Goal: Task Accomplishment & Management: Use online tool/utility

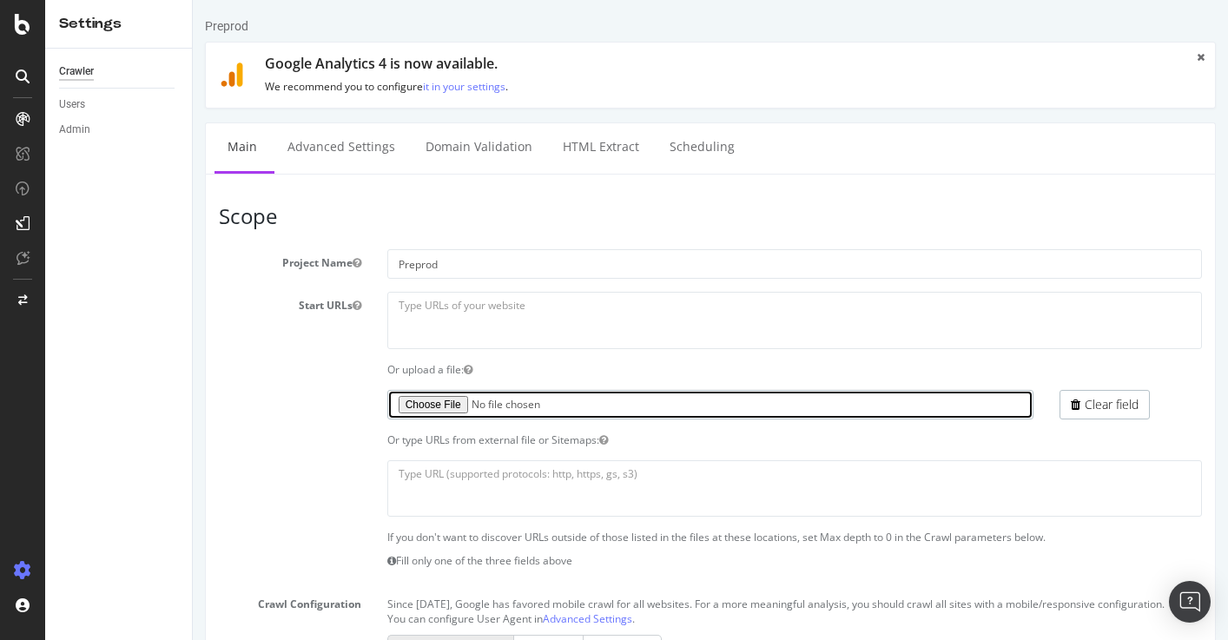
click at [442, 404] on input "file" at bounding box center [710, 405] width 647 height 30
type input "C:\fakepath\urls_to_crawl.txt"
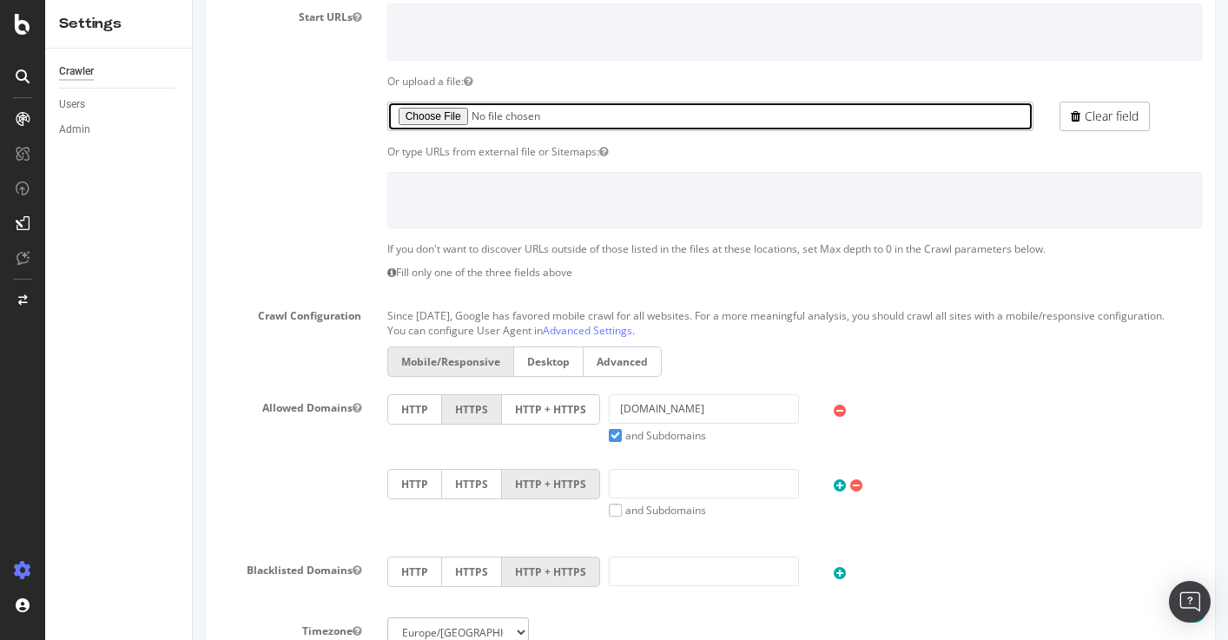
scroll to position [849, 0]
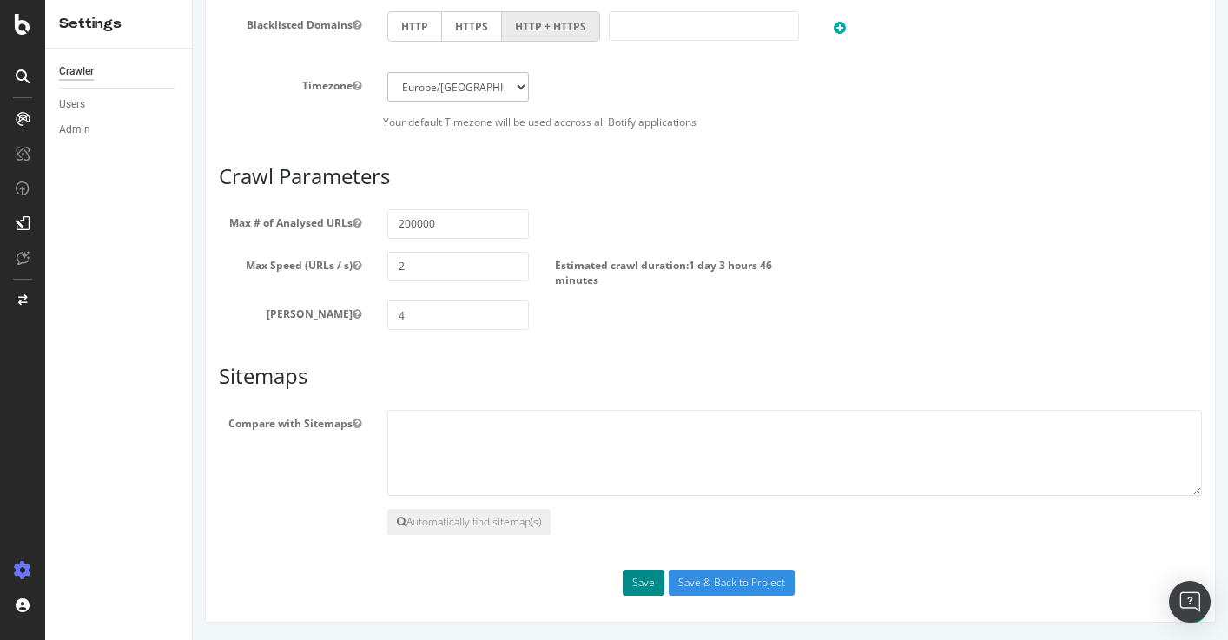
click at [650, 578] on button "Save" at bounding box center [644, 583] width 42 height 26
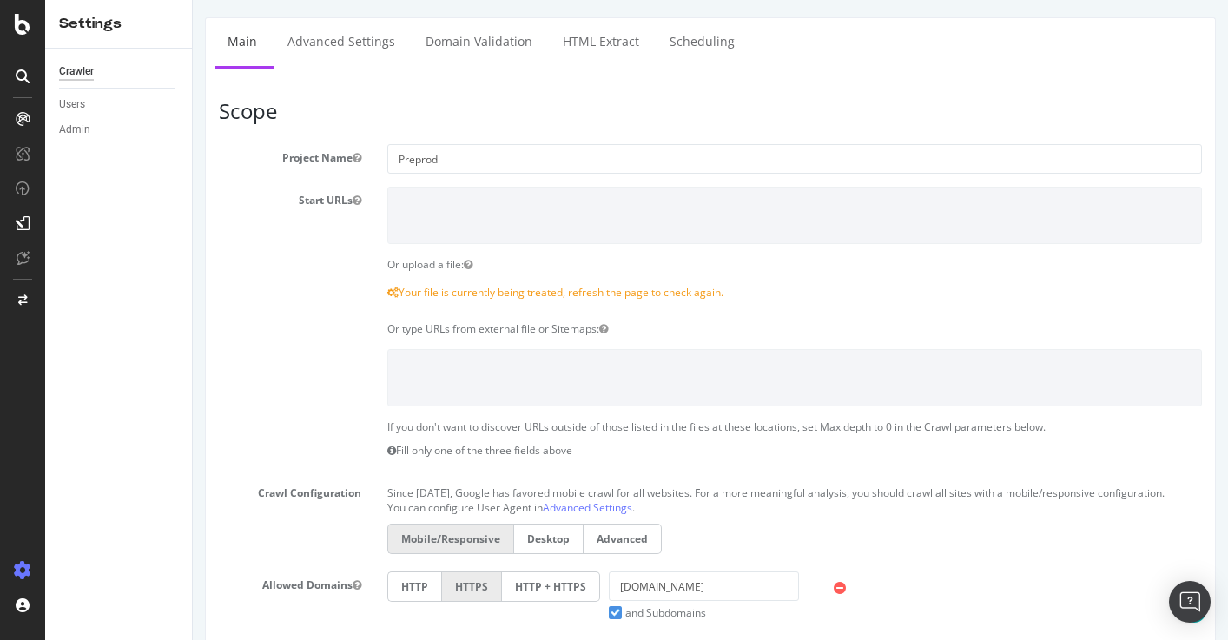
scroll to position [591, 0]
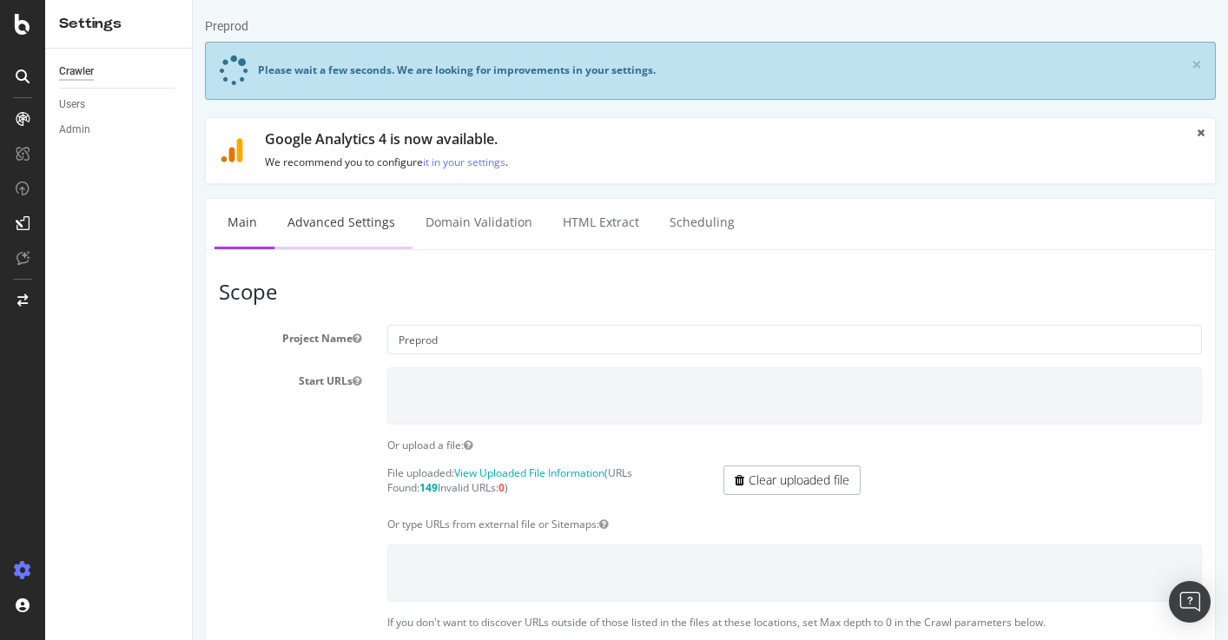
click at [360, 217] on link "Advanced Settings" at bounding box center [341, 223] width 134 height 48
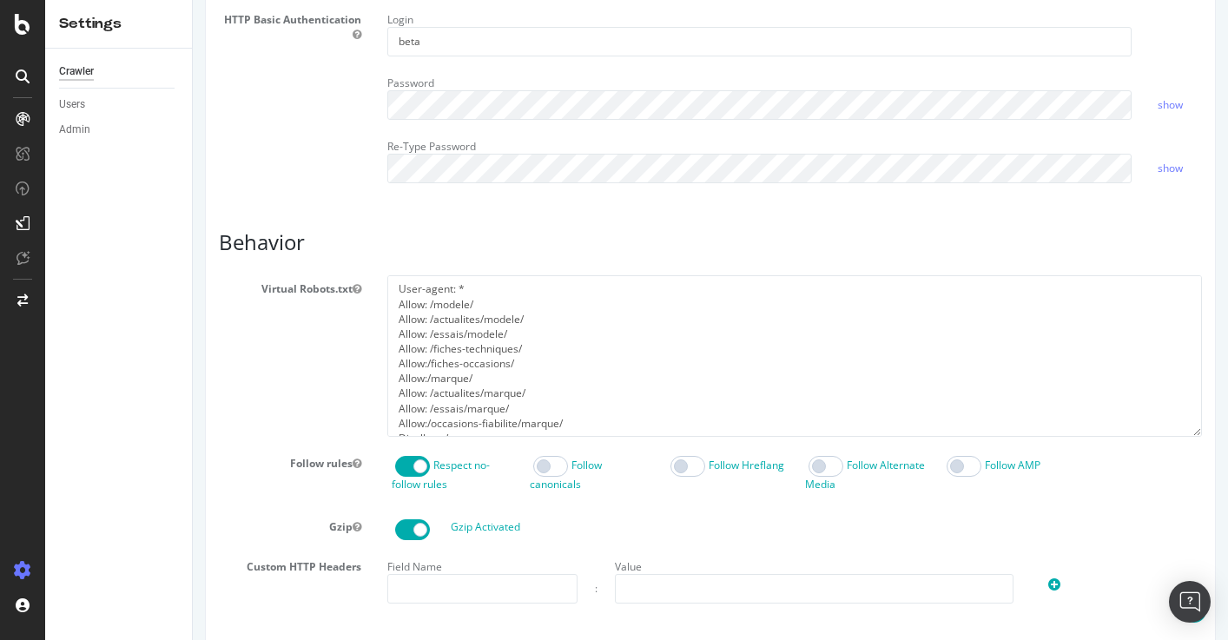
scroll to position [632, 0]
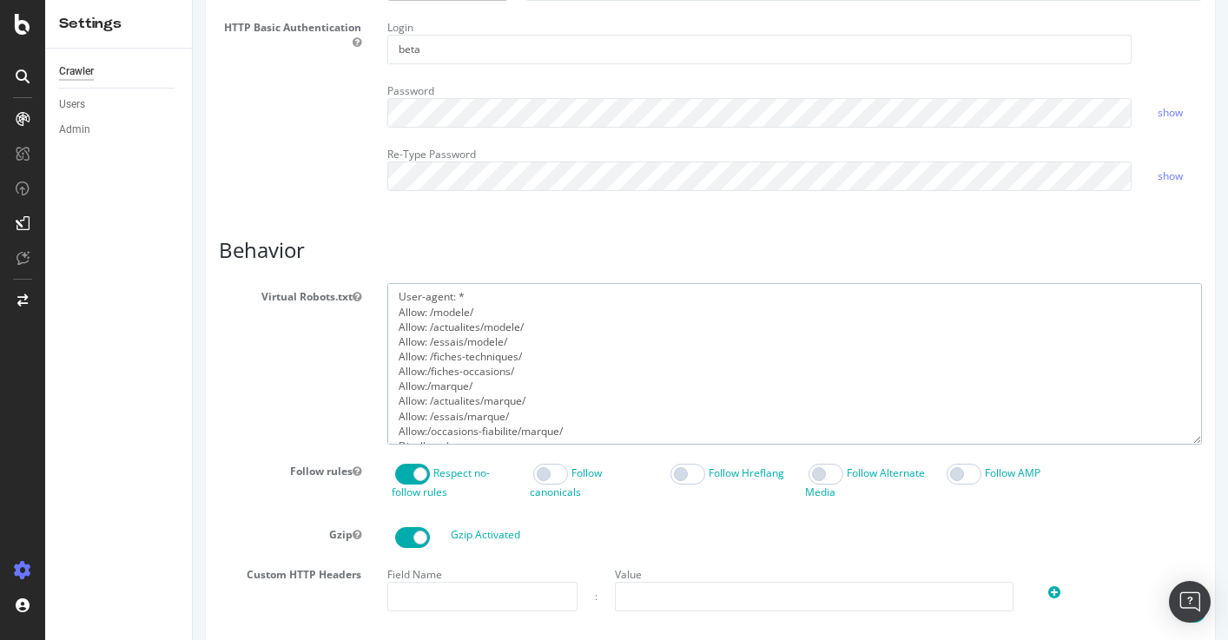
click at [506, 324] on textarea "User-agent: * Allow: /modele/ Allow: /actualites/modele/ Allow: /essais/modele/…" at bounding box center [794, 363] width 815 height 161
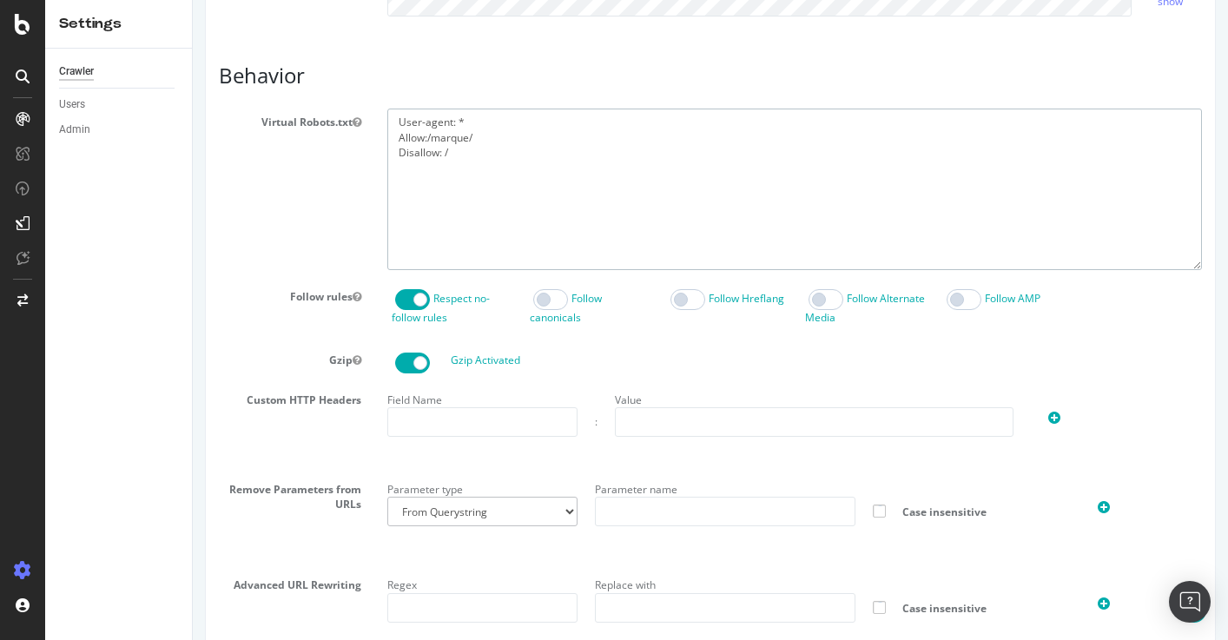
scroll to position [808, 0]
click at [504, 161] on textarea "User-agent: * Allow: /modele/ Allow: /actualites/modele/ Allow: /essais/modele/…" at bounding box center [794, 188] width 815 height 161
drag, startPoint x: 489, startPoint y: 153, endPoint x: 383, endPoint y: 149, distance: 106.0
click at [383, 149] on div "User-agent: * Allow: /modele/ Allow: /actualites/modele/ Allow: /essais/modele/…" at bounding box center [794, 188] width 841 height 161
paste textarea "Allow: /actualites/marque/ Allow: /essais/marque/ Allow:/occasions-fiabilite/ma…"
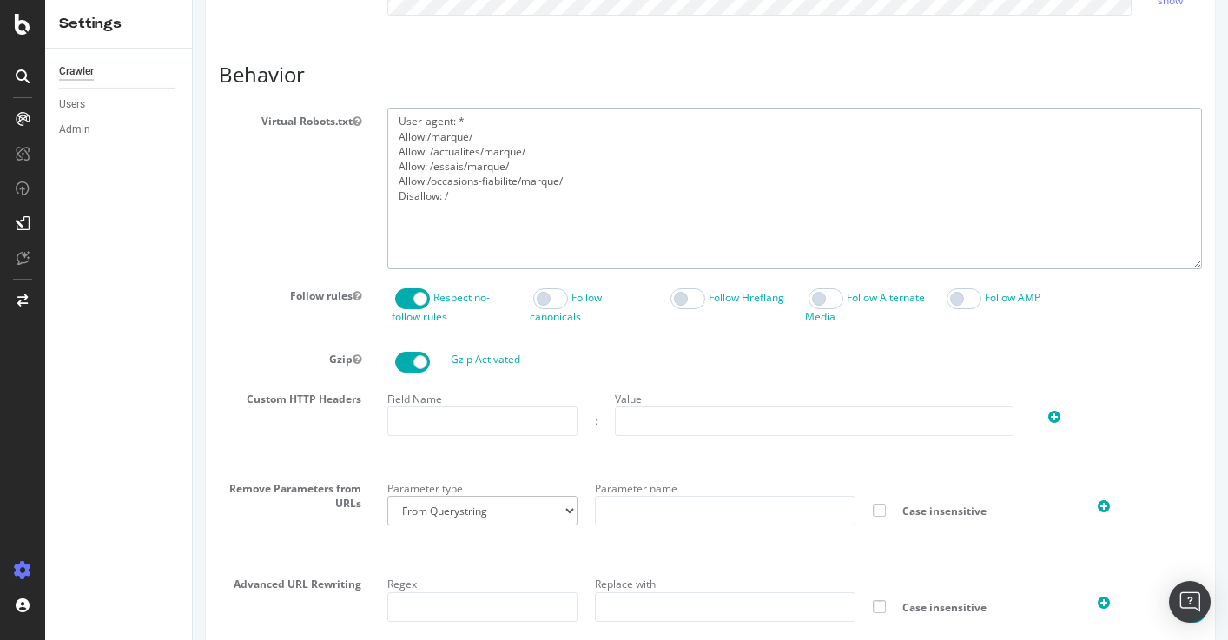
type textarea "User-agent: * Allow:/marque/ Allow: /actualites/marque/ Allow: /essais/marque/ …"
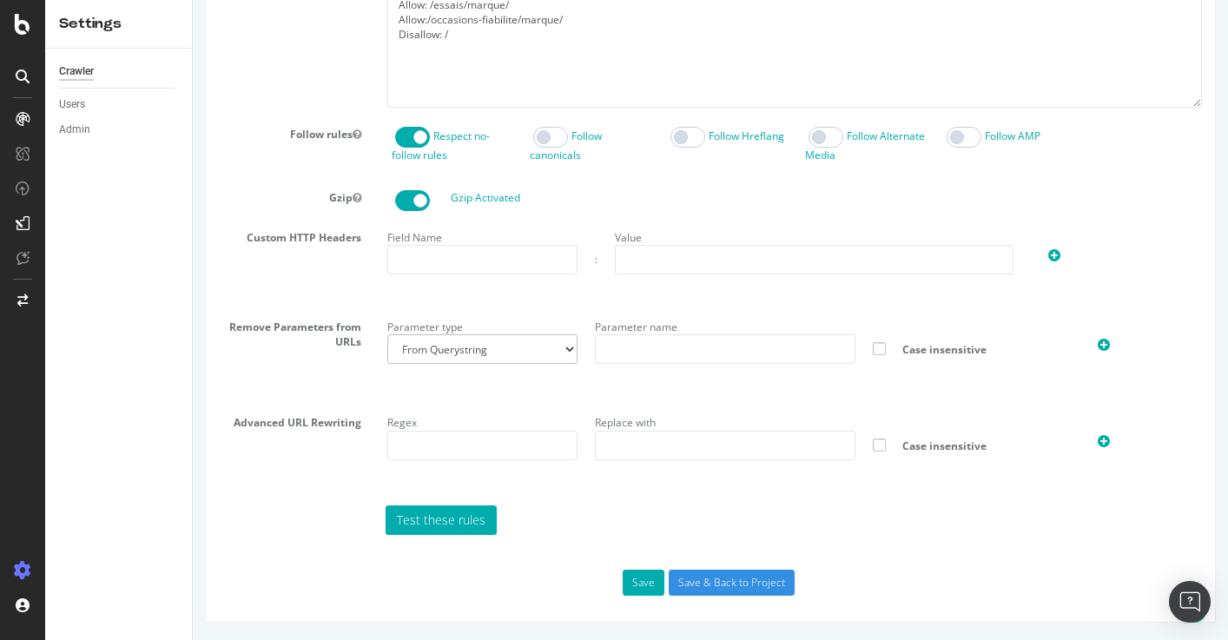
scroll to position [984, 0]
click at [730, 588] on input "Save & Back to Project" at bounding box center [732, 583] width 126 height 26
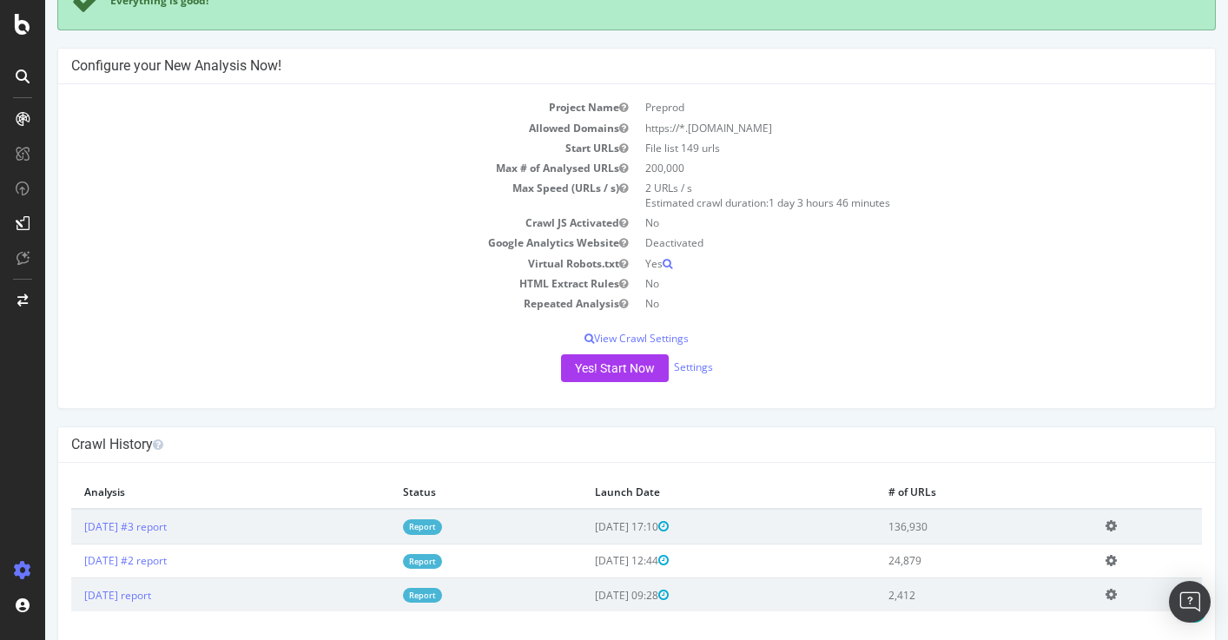
scroll to position [181, 0]
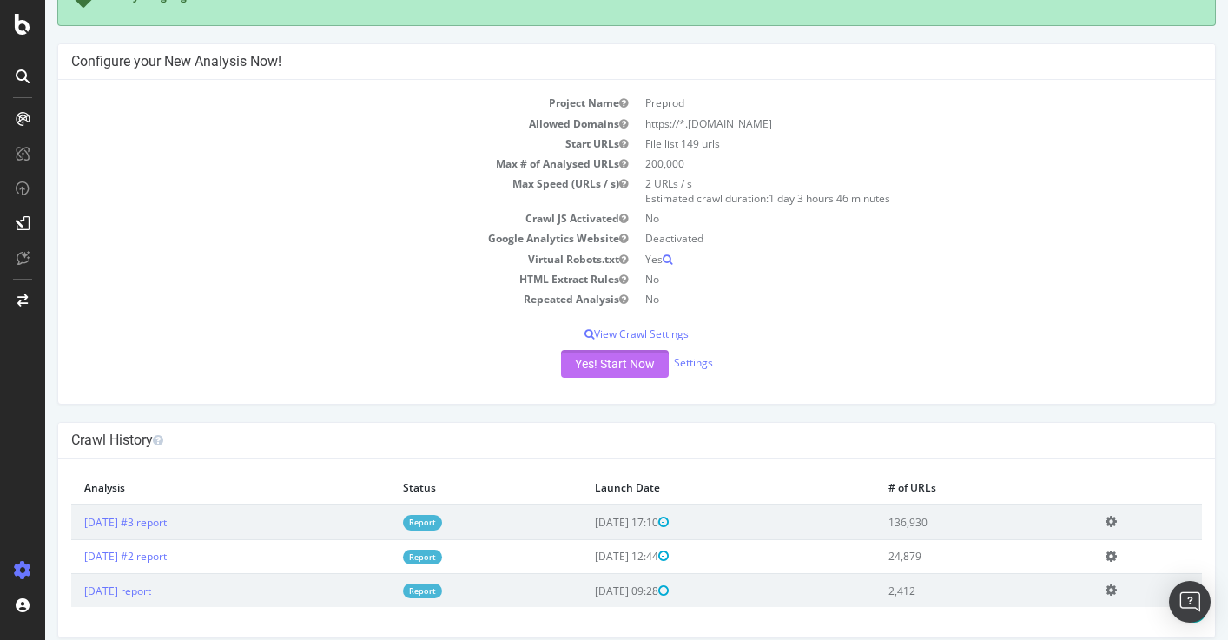
click at [615, 370] on button "Yes! Start Now" at bounding box center [615, 364] width 108 height 28
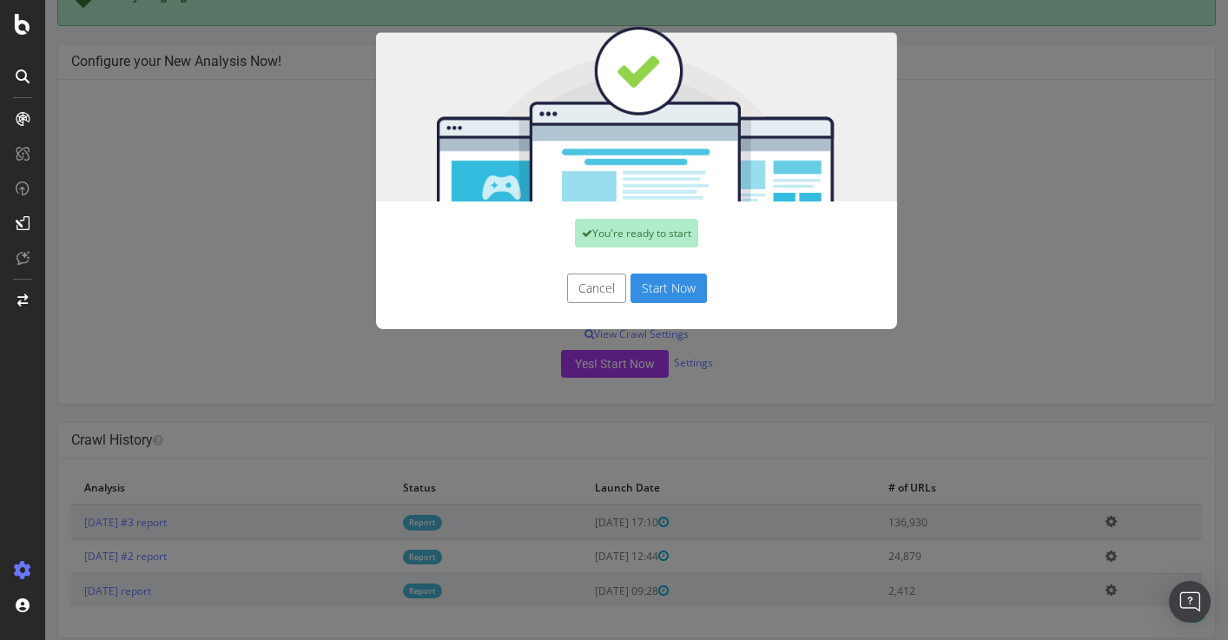
click at [674, 288] on button "Start Now" at bounding box center [669, 289] width 76 height 30
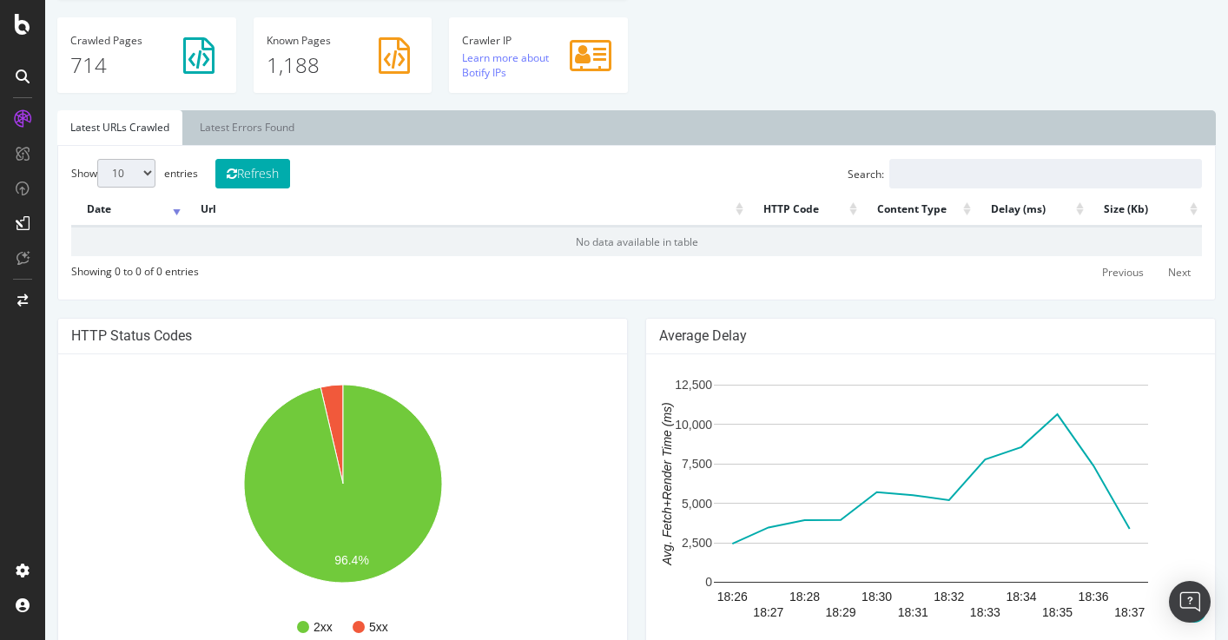
scroll to position [525, 0]
click at [204, 123] on link "Latest Errors Found" at bounding box center [247, 128] width 121 height 35
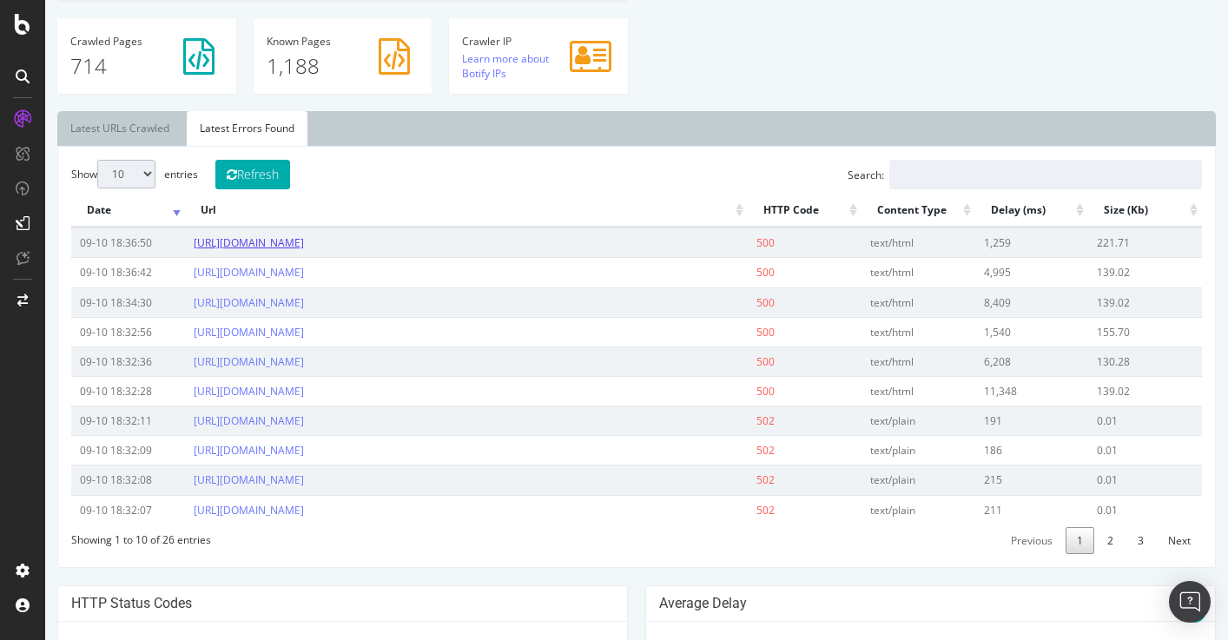
click at [300, 242] on link "[URL][DOMAIN_NAME]" at bounding box center [249, 242] width 110 height 15
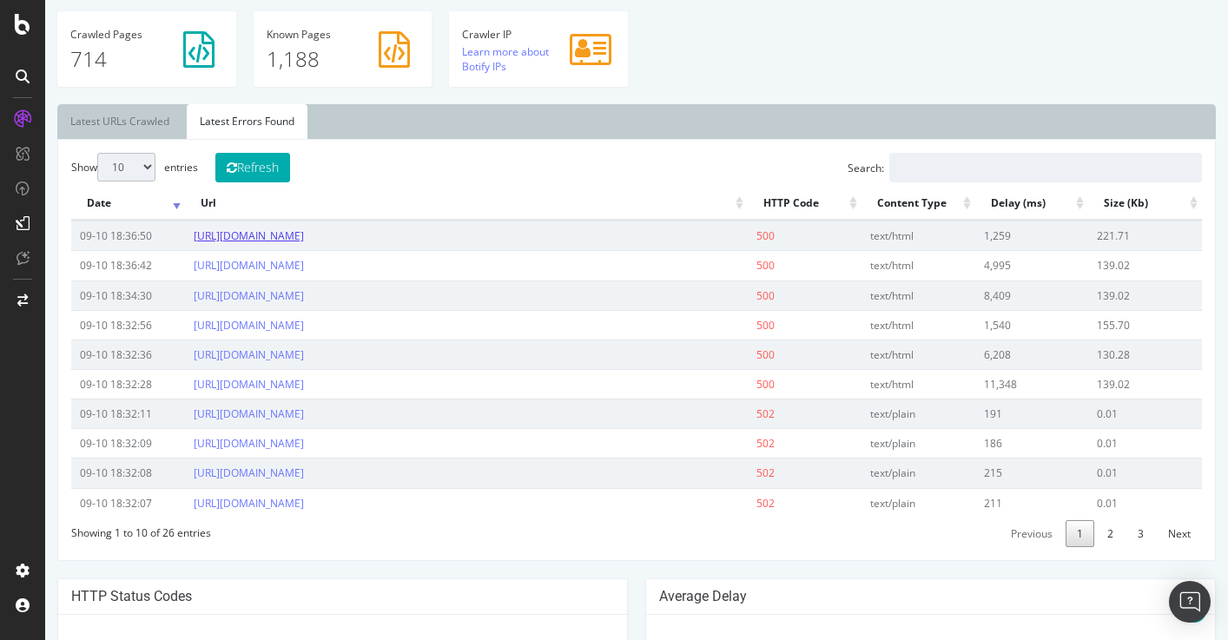
scroll to position [532, 0]
click at [1106, 529] on link "2" at bounding box center [1110, 532] width 29 height 27
click at [1138, 531] on link "3" at bounding box center [1140, 532] width 29 height 27
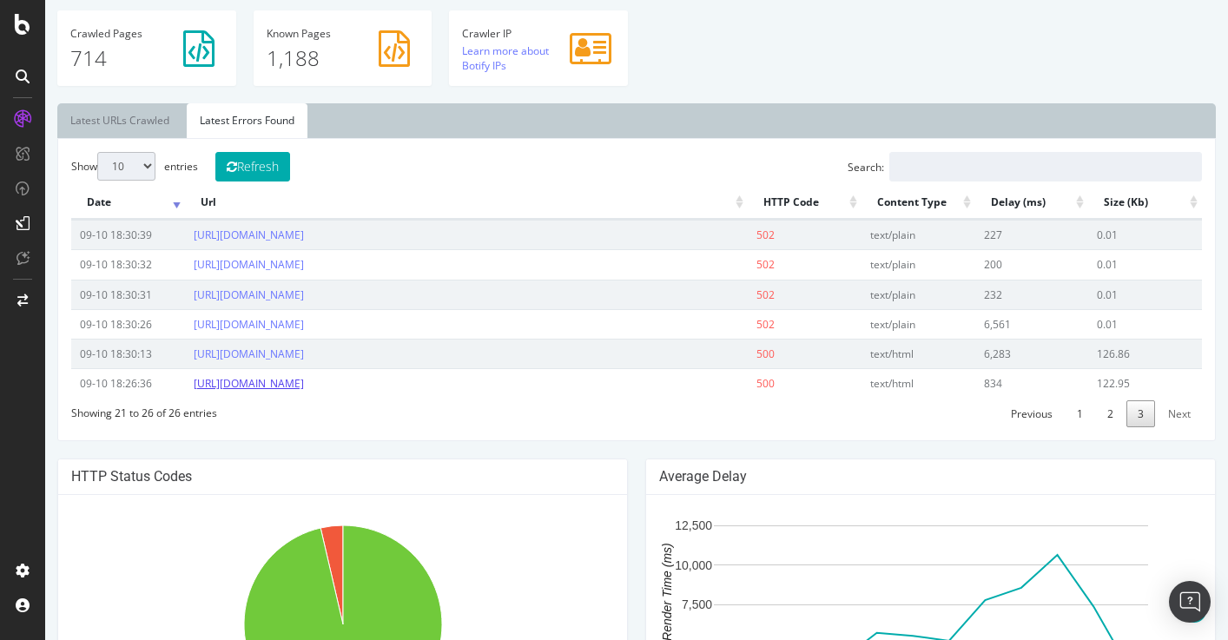
click at [304, 385] on link "[URL][DOMAIN_NAME]" at bounding box center [249, 383] width 110 height 15
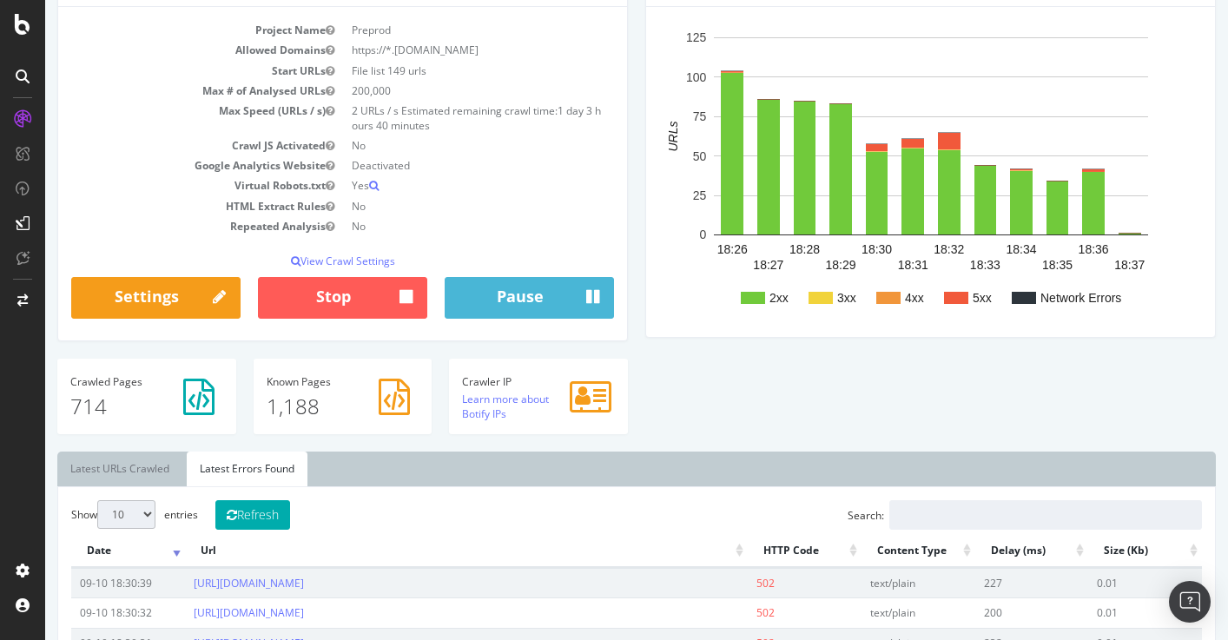
scroll to position [315, 0]
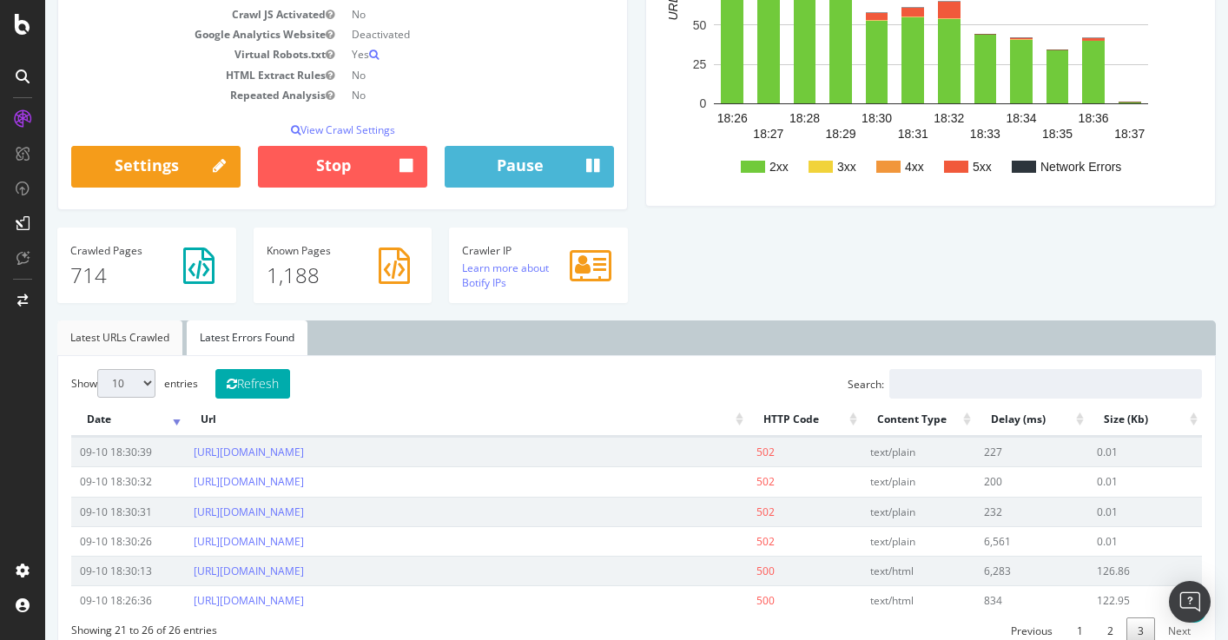
click at [123, 330] on link "Latest URLs Crawled" at bounding box center [119, 337] width 125 height 35
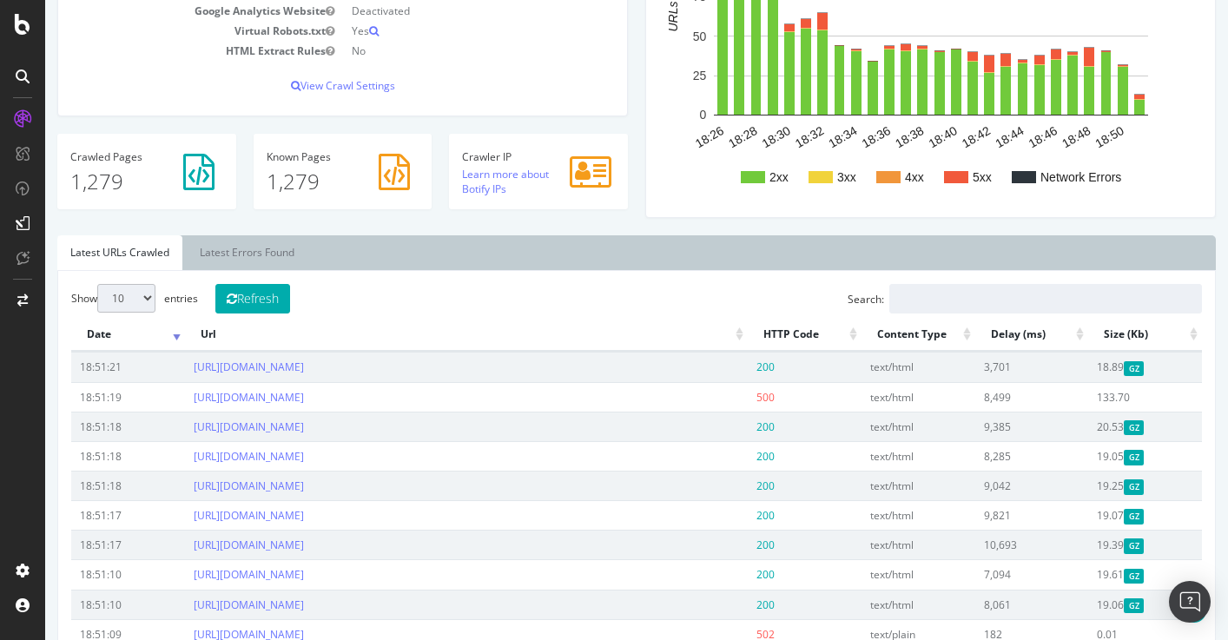
scroll to position [478, 0]
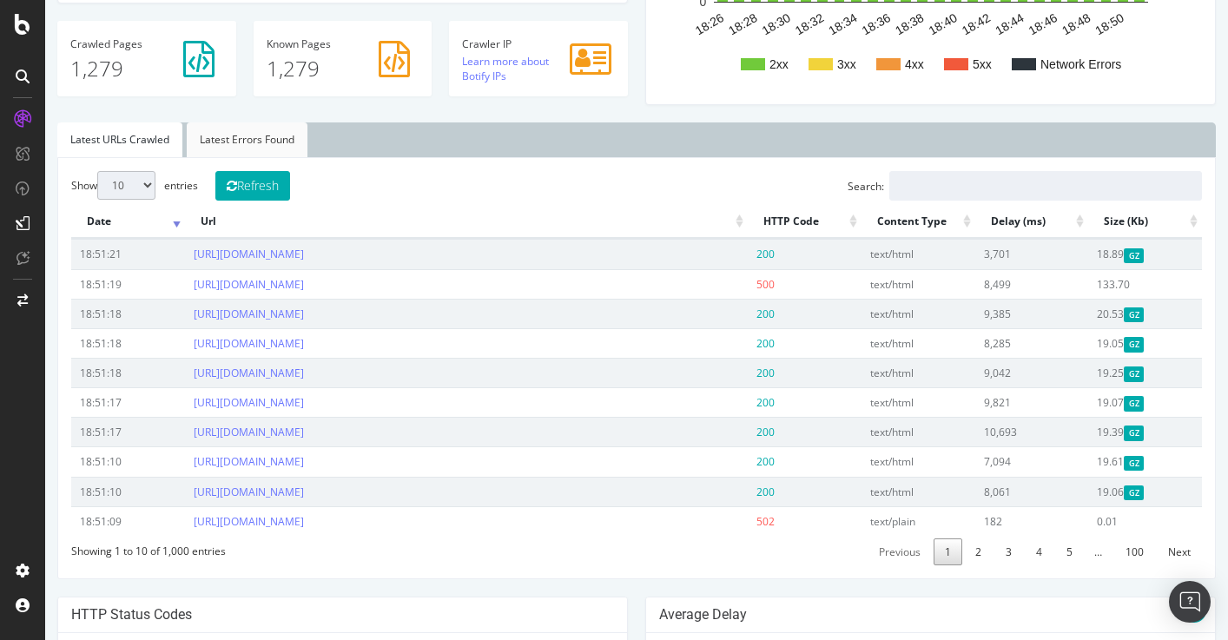
click at [244, 143] on link "Latest Errors Found" at bounding box center [247, 139] width 121 height 35
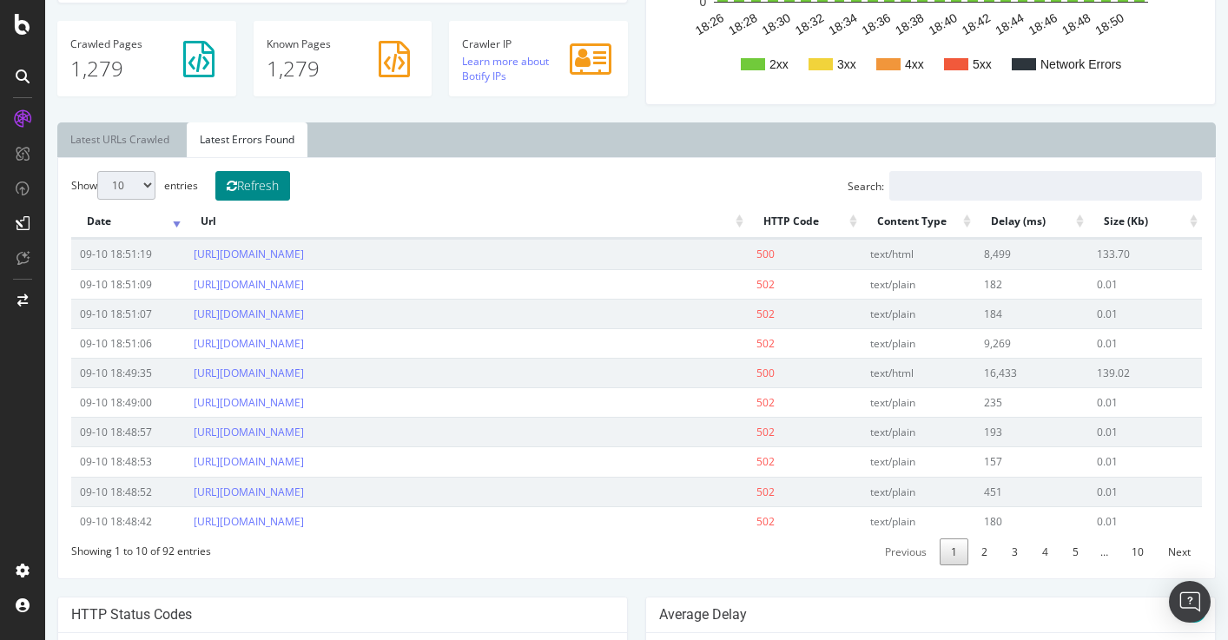
click at [255, 182] on button "Refresh" at bounding box center [252, 186] width 75 height 30
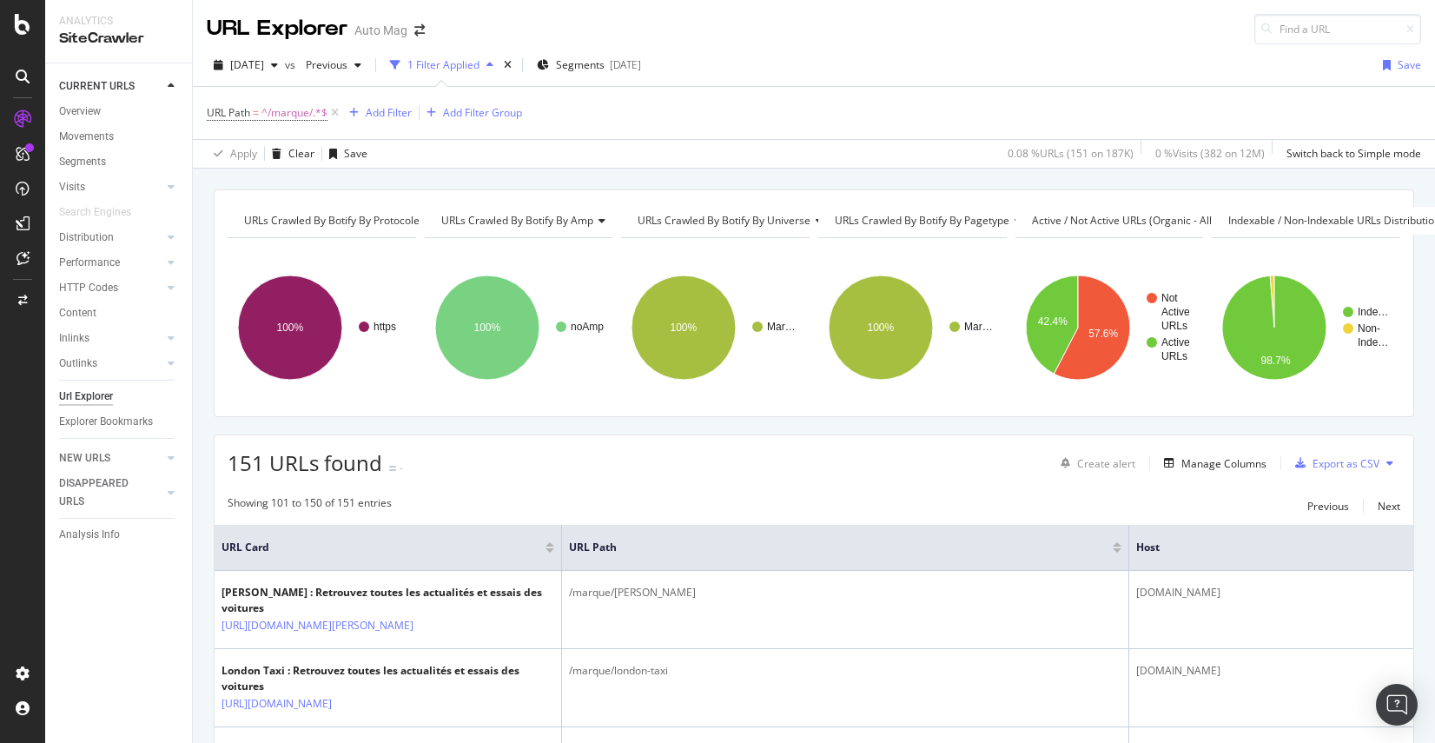
scroll to position [3354, 0]
